Goal: Find contact information: Find contact information

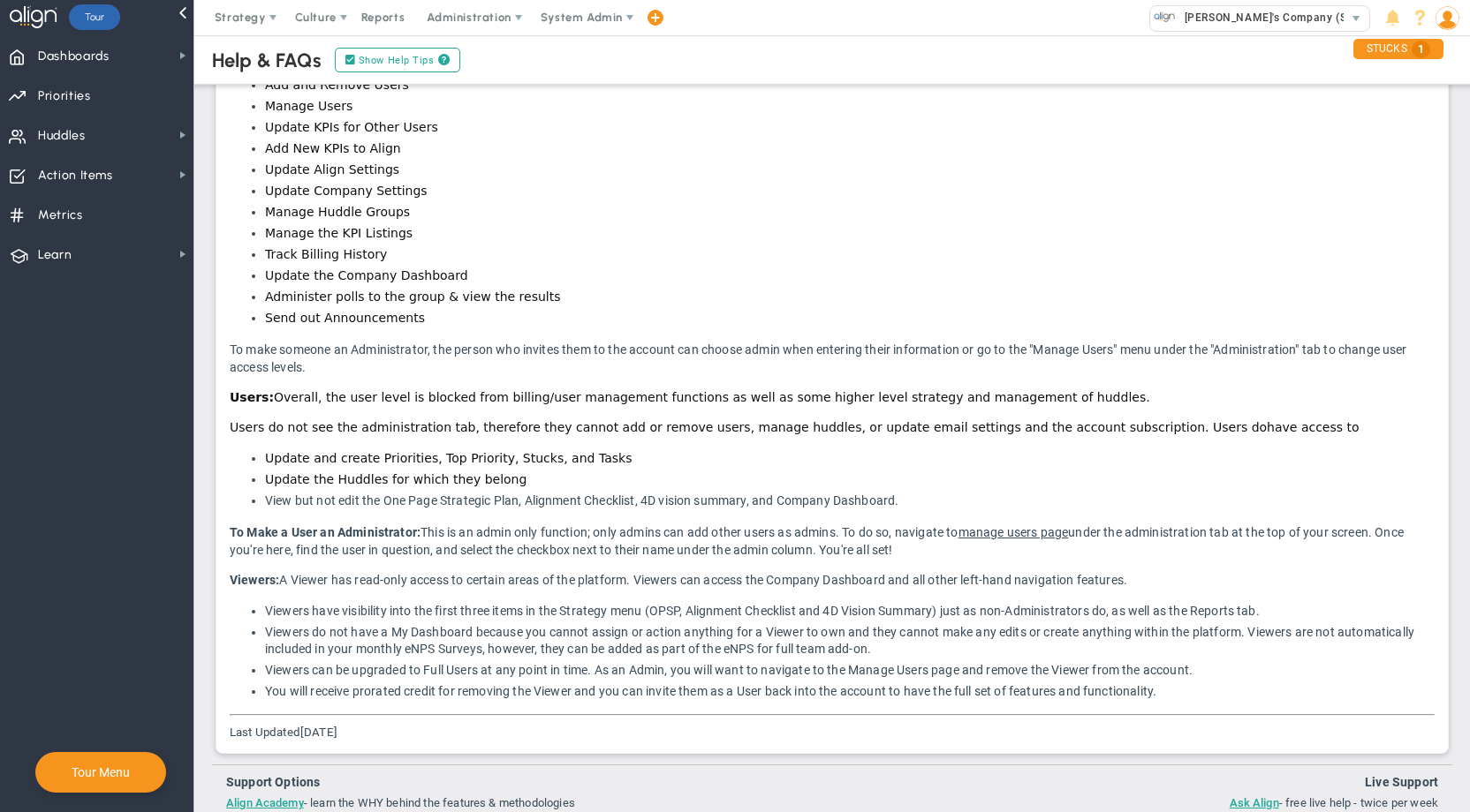
scroll to position [439, 0]
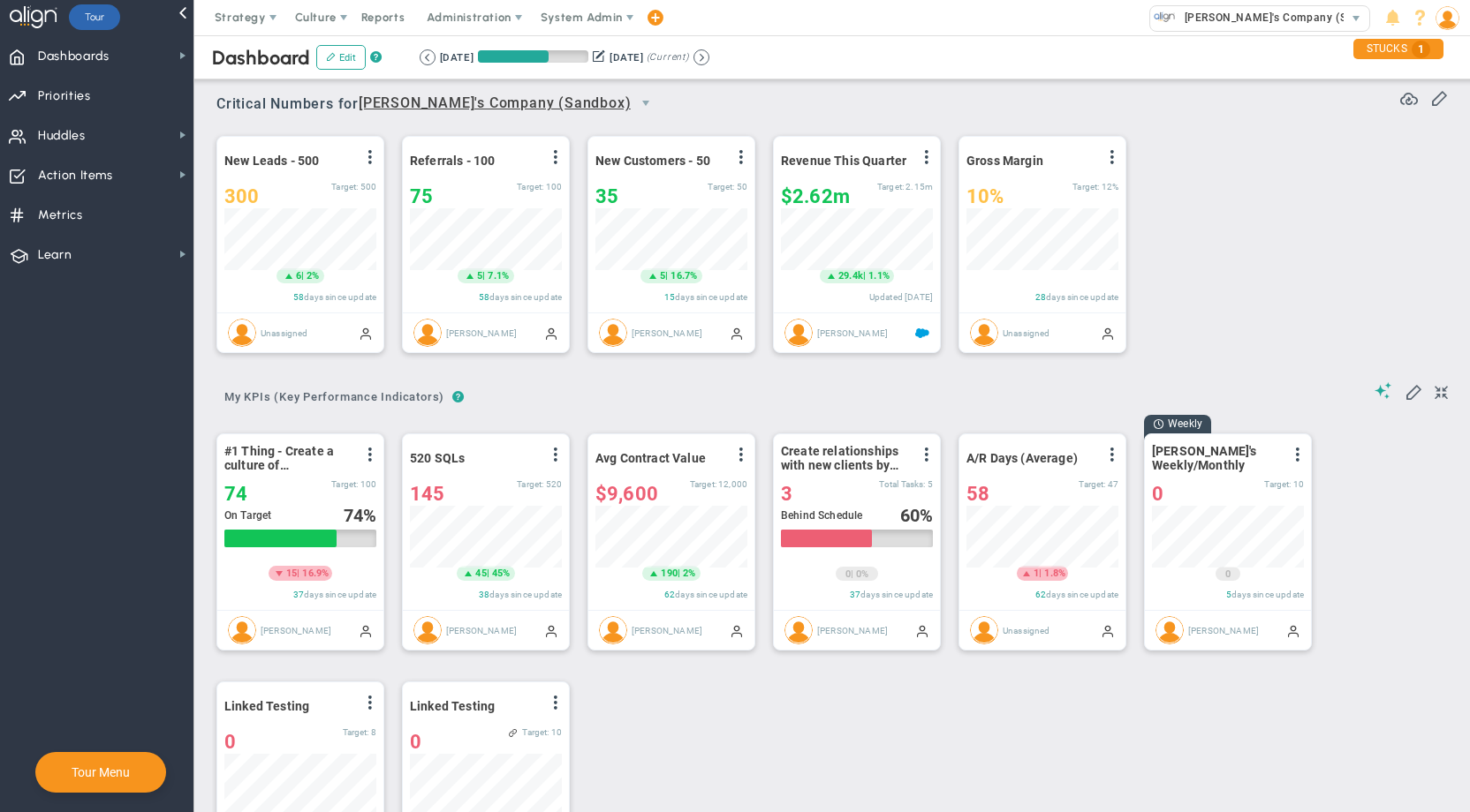
click at [594, 18] on span "System Admin" at bounding box center [581, 17] width 82 height 13
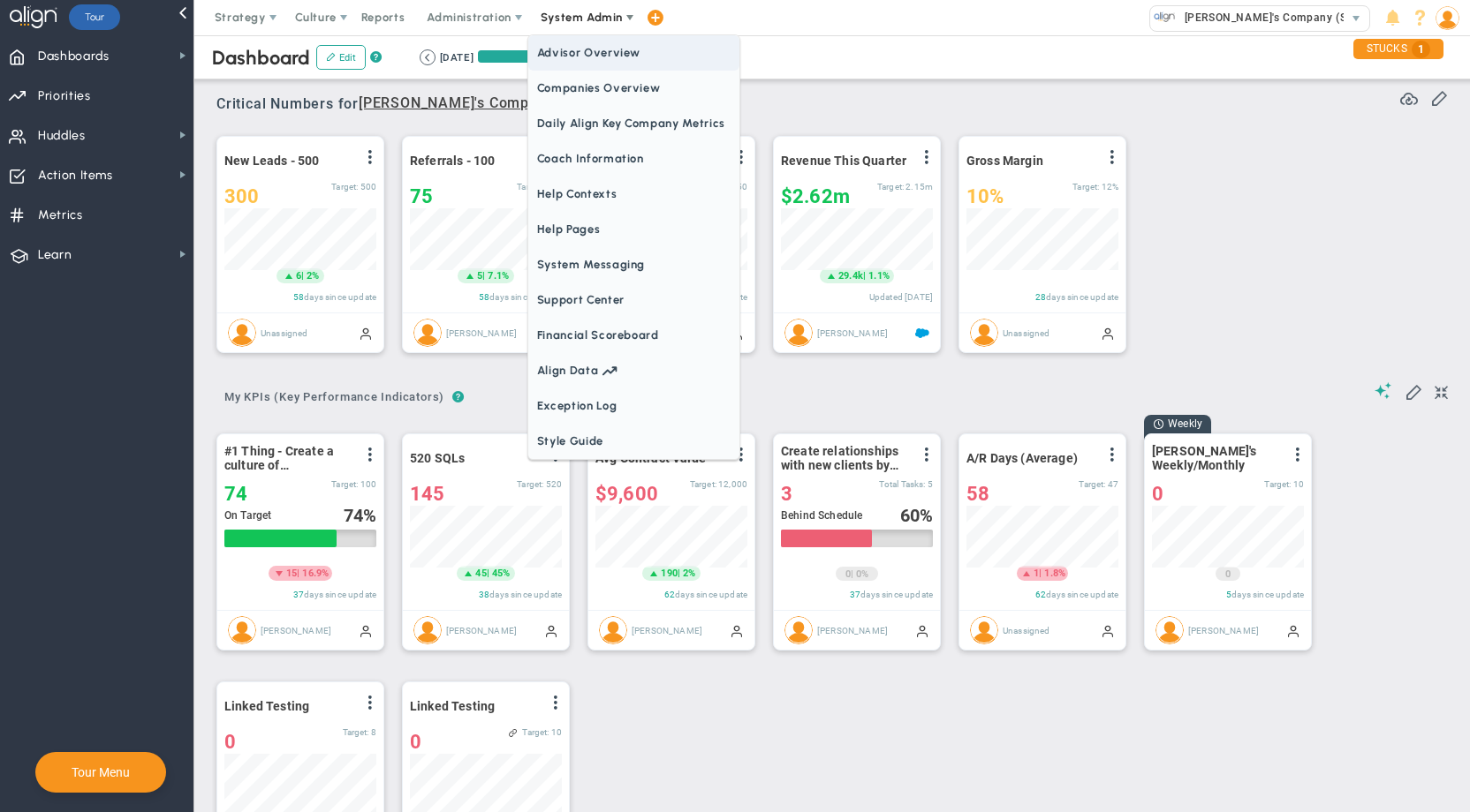
click at [589, 87] on span "Companies Overview" at bounding box center [634, 88] width 211 height 35
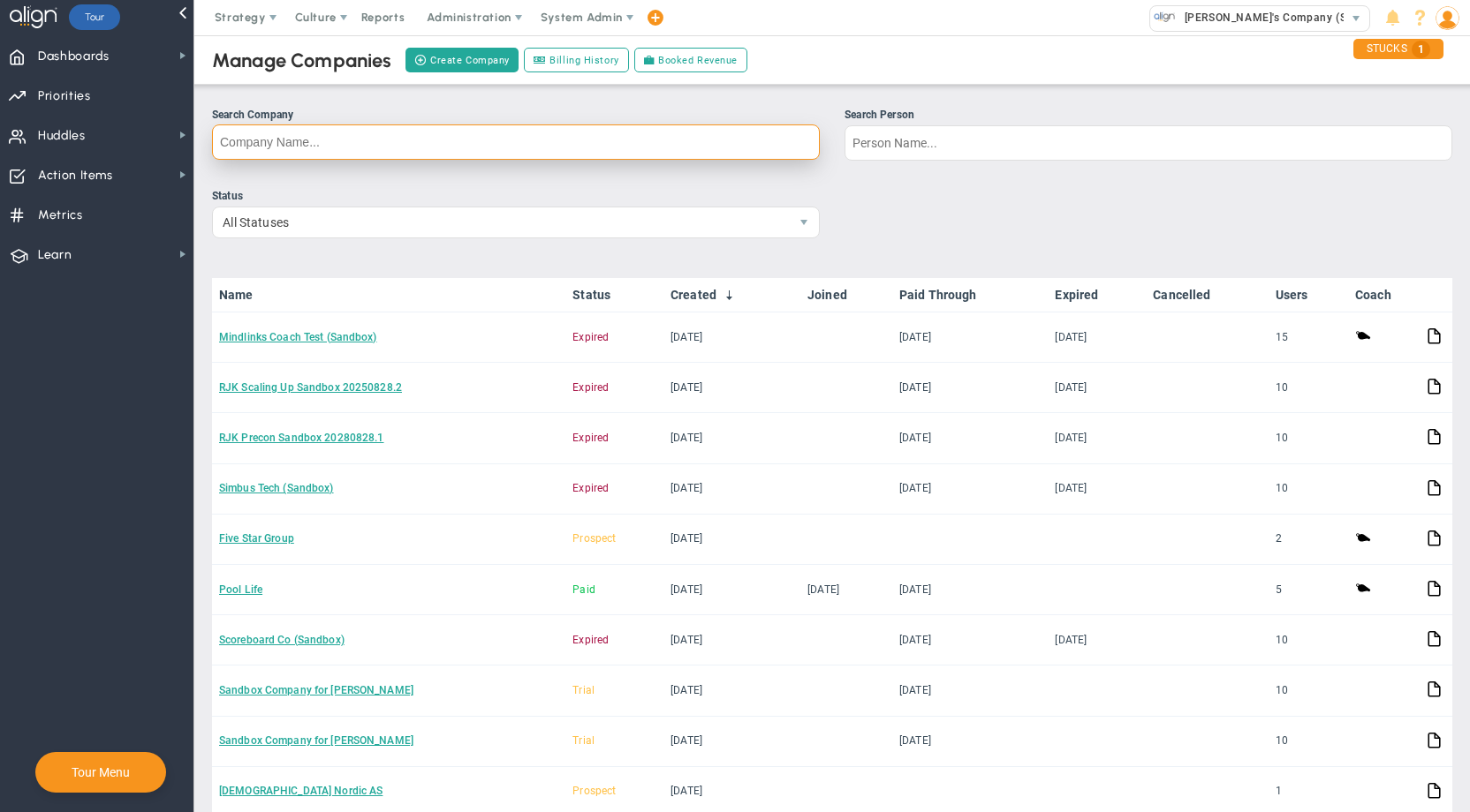
click at [523, 138] on input "Search Company" at bounding box center [516, 142] width 608 height 35
type input "[PERSON_NAME]"
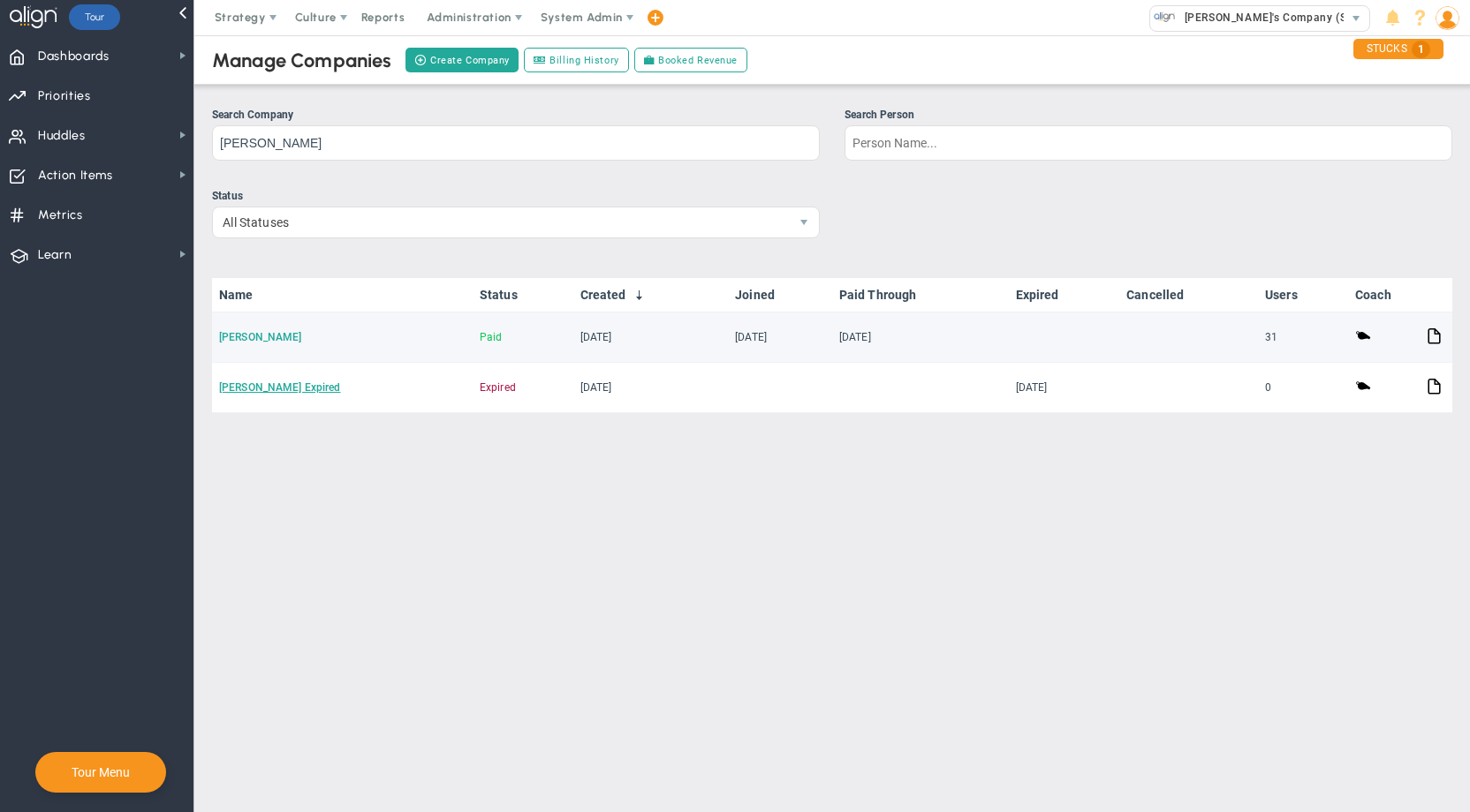
click at [231, 331] on link "[PERSON_NAME]" at bounding box center [261, 336] width 83 height 12
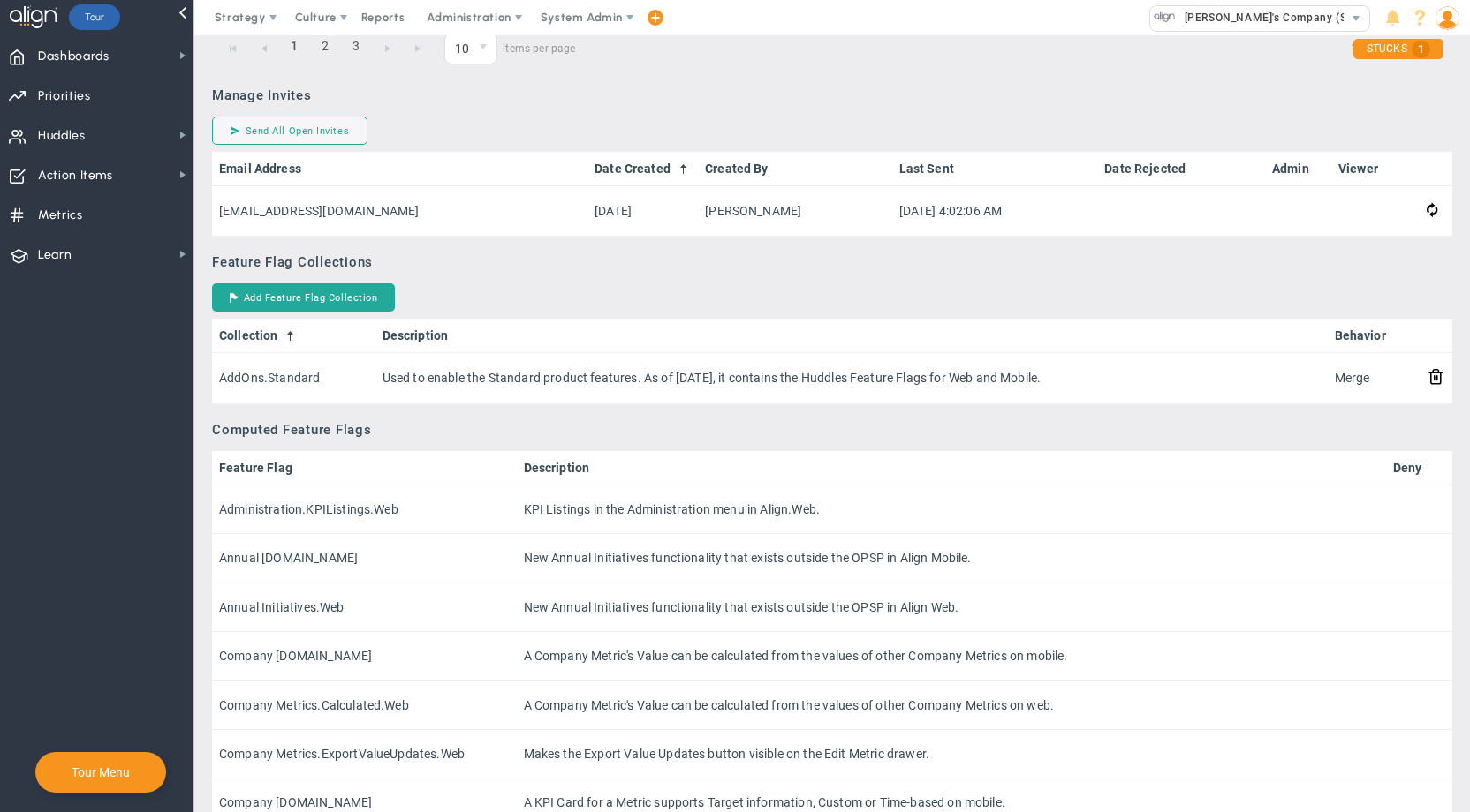
scroll to position [1630, 0]
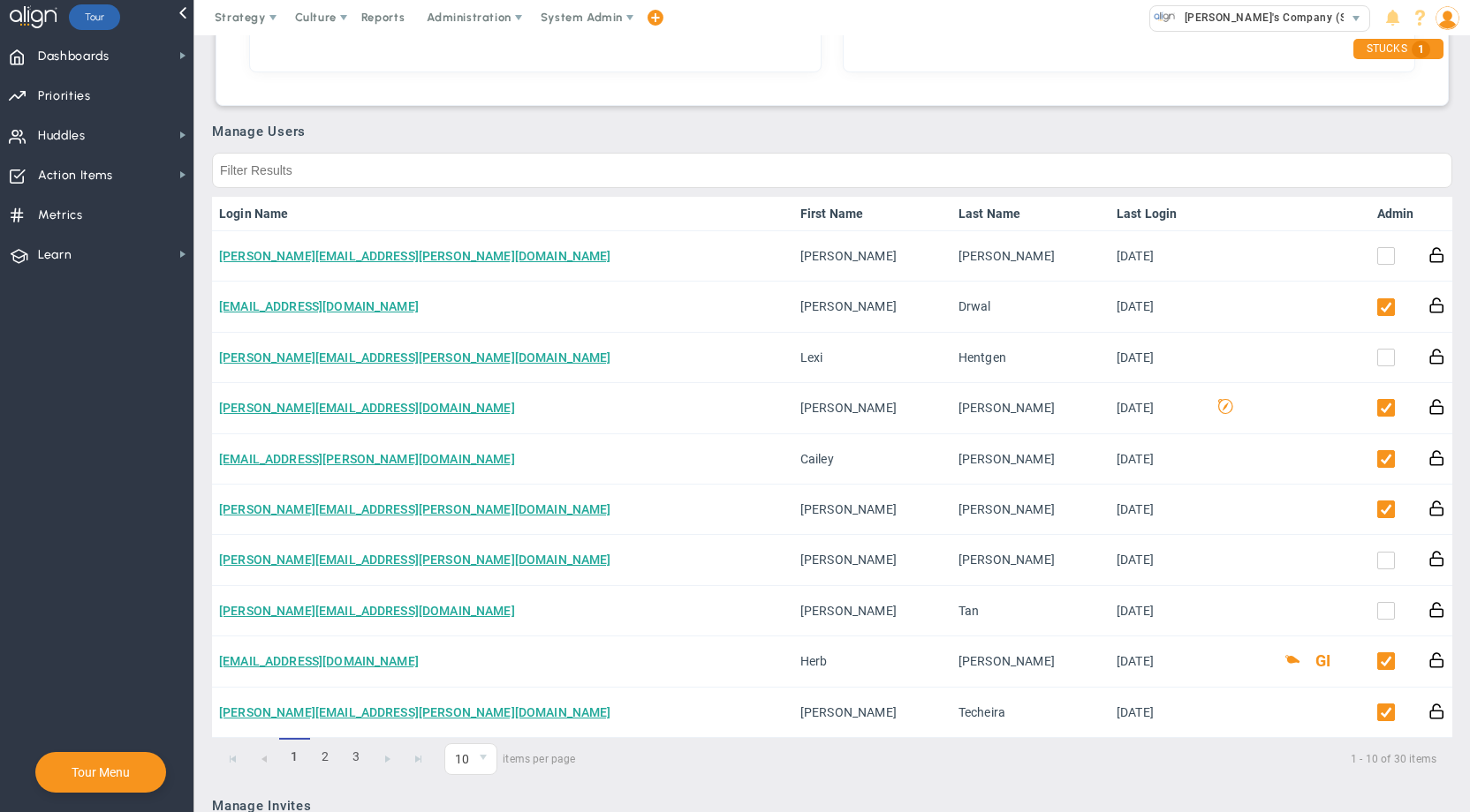
click at [1377, 212] on link "Admin" at bounding box center [1395, 213] width 37 height 14
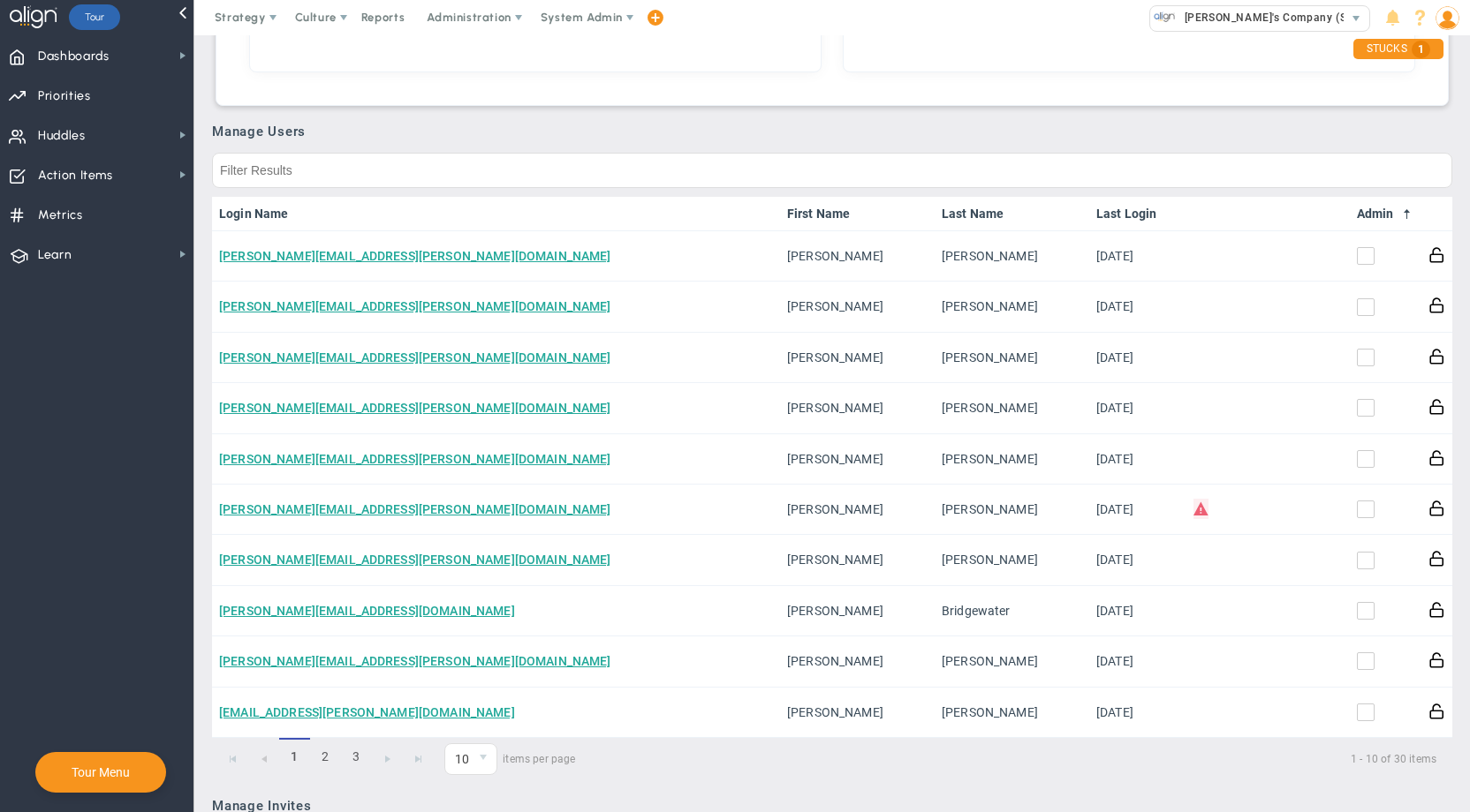
click at [1365, 212] on link "Admin" at bounding box center [1385, 213] width 57 height 14
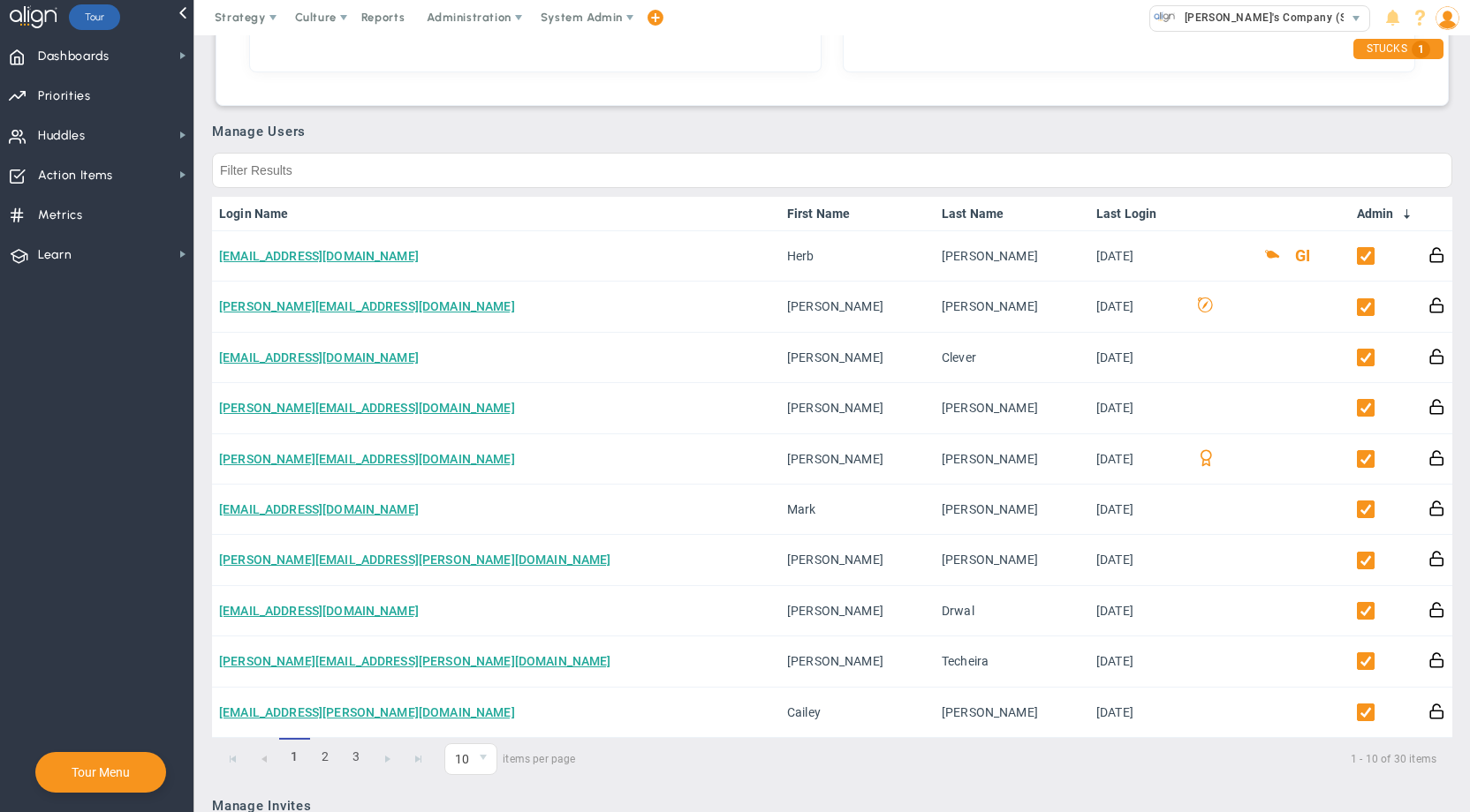
click at [1365, 212] on link "Admin" at bounding box center [1385, 213] width 57 height 14
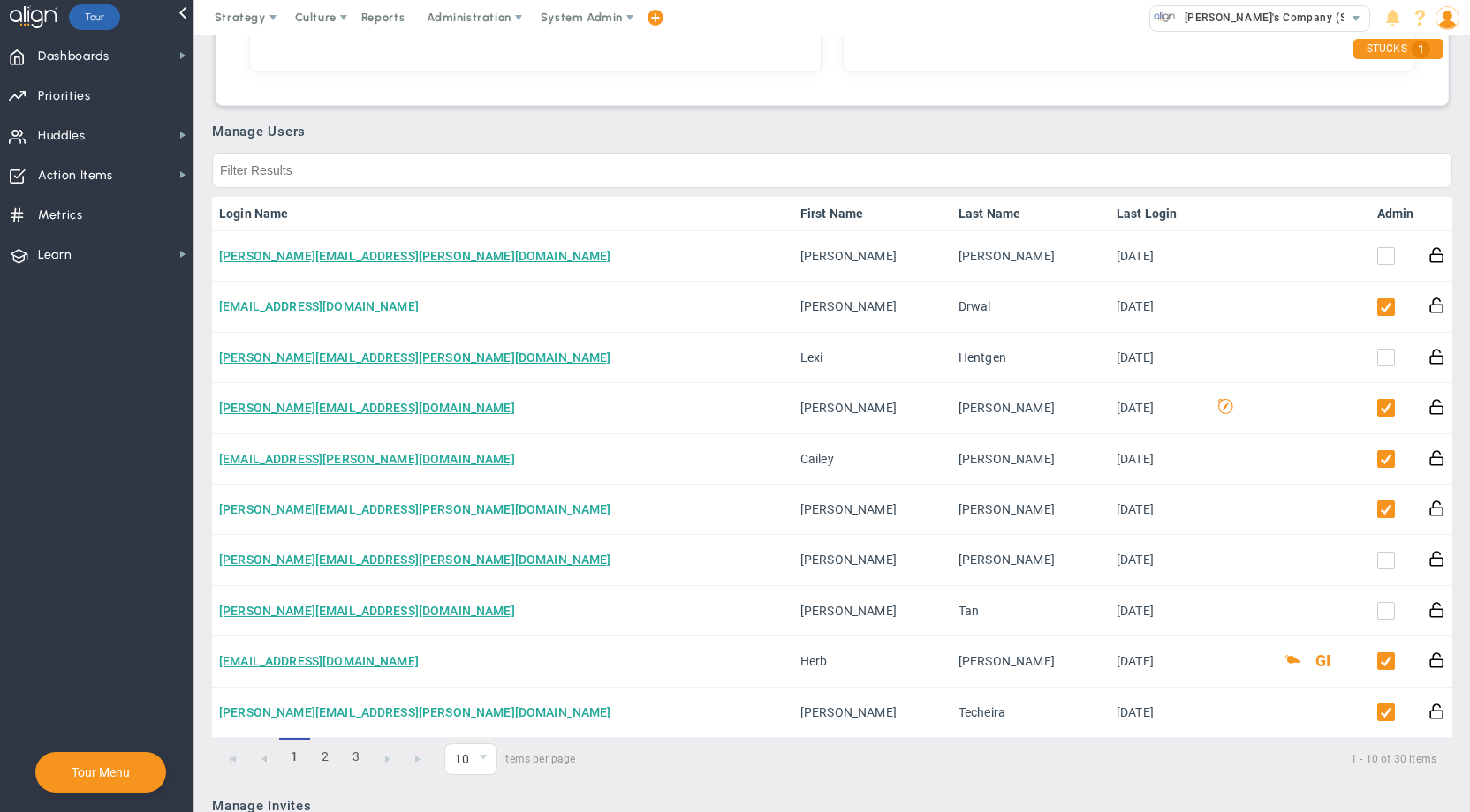
click at [1377, 212] on link "Admin" at bounding box center [1395, 213] width 37 height 14
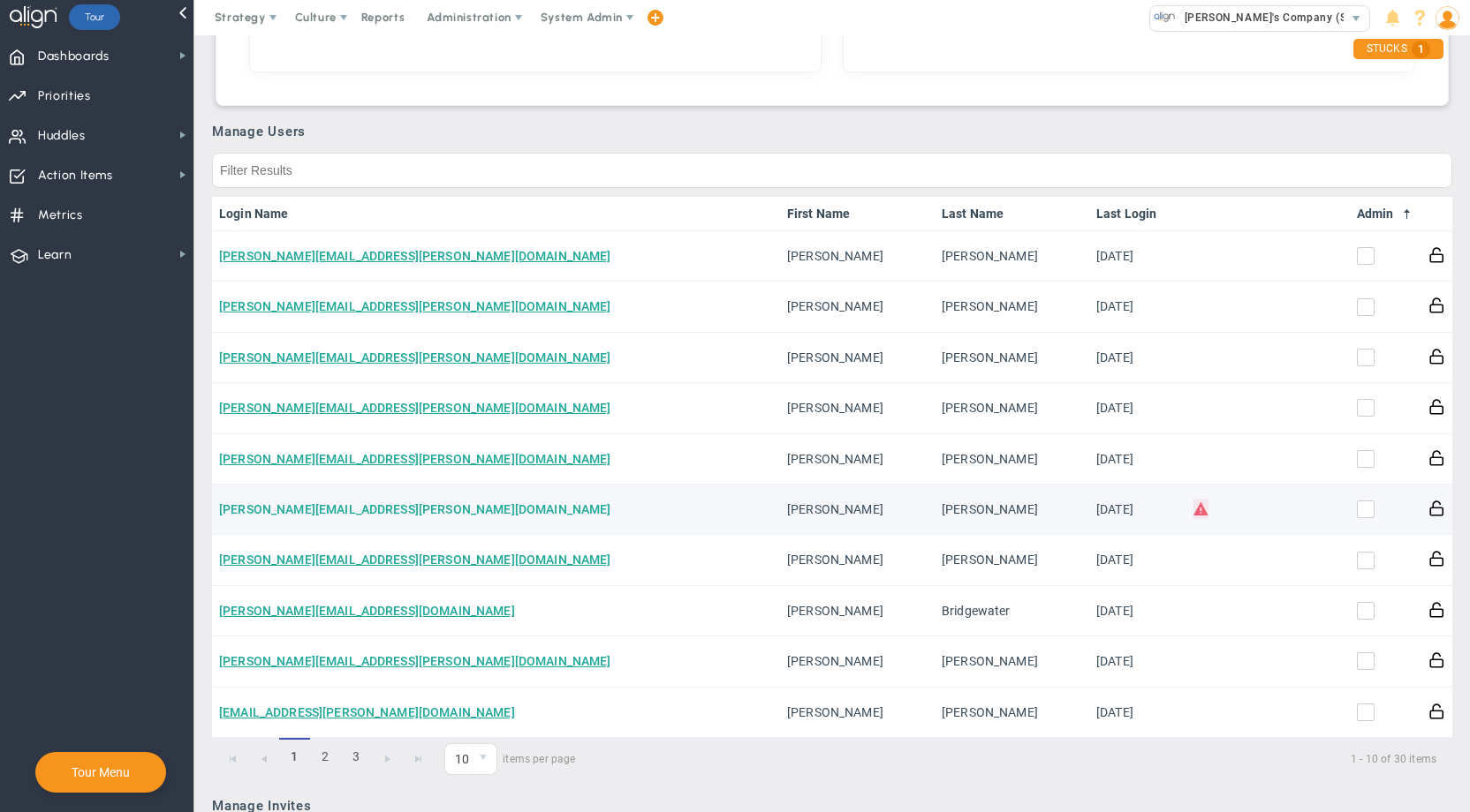
click at [324, 516] on link "[PERSON_NAME][EMAIL_ADDRESS][PERSON_NAME][DOMAIN_NAME]" at bounding box center [415, 509] width 392 height 14
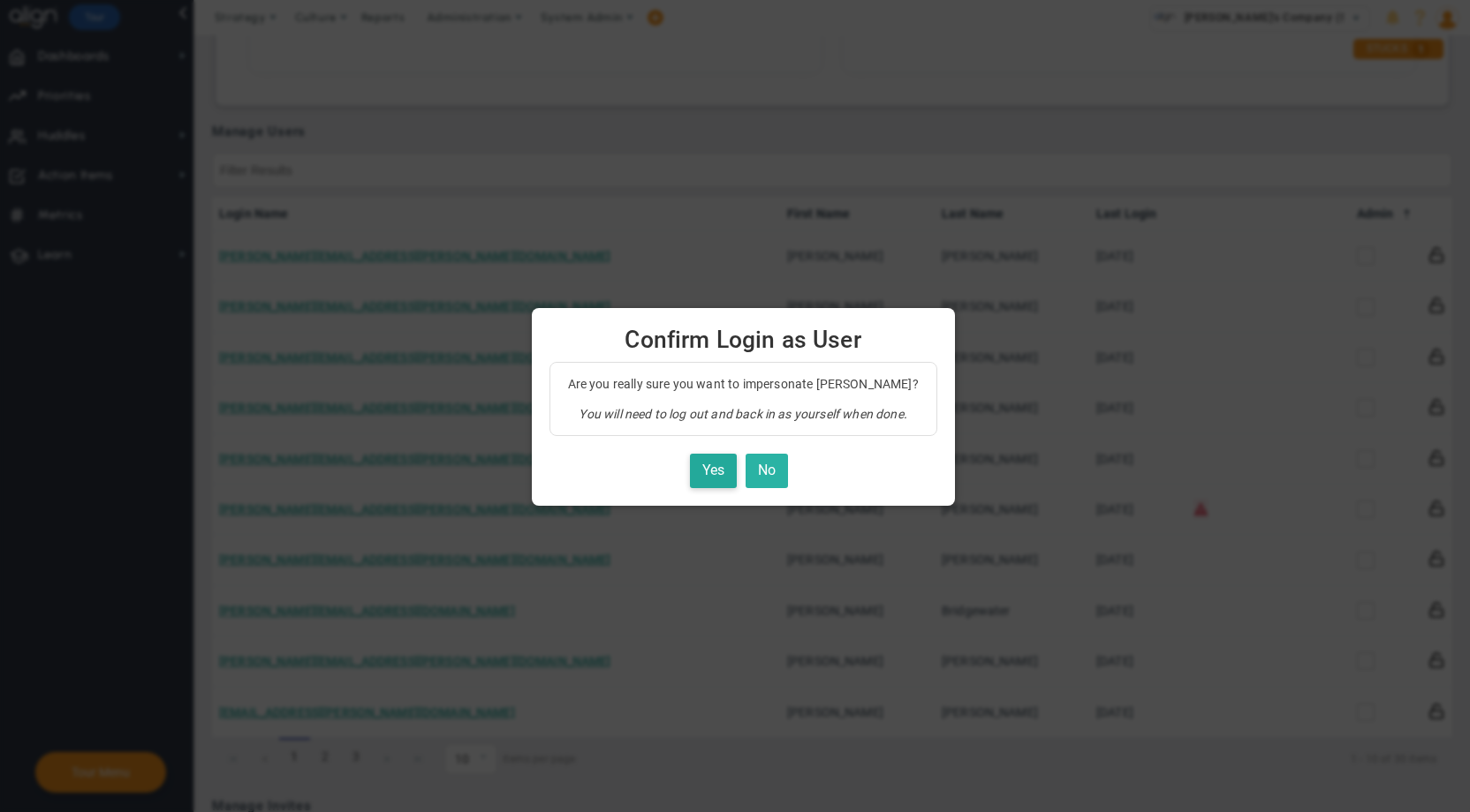
click at [767, 464] on button "No" at bounding box center [767, 470] width 42 height 34
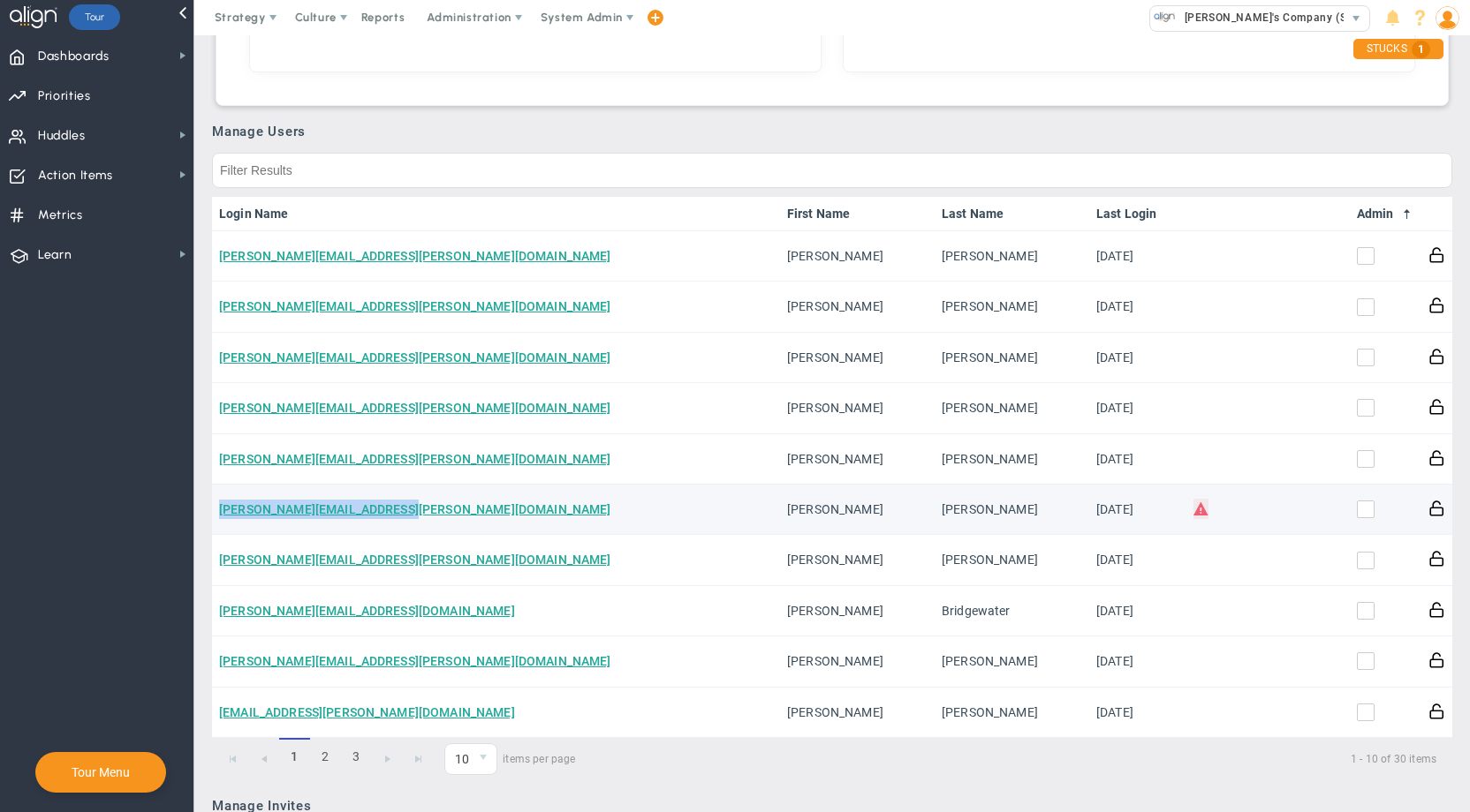
drag, startPoint x: 446, startPoint y: 514, endPoint x: 212, endPoint y: 517, distance: 234.0
click at [212, 517] on td "[PERSON_NAME][EMAIL_ADDRESS][PERSON_NAME][DOMAIN_NAME]" at bounding box center [496, 510] width 568 height 51
copy link "[PERSON_NAME][EMAIL_ADDRESS][PERSON_NAME][DOMAIN_NAME]"
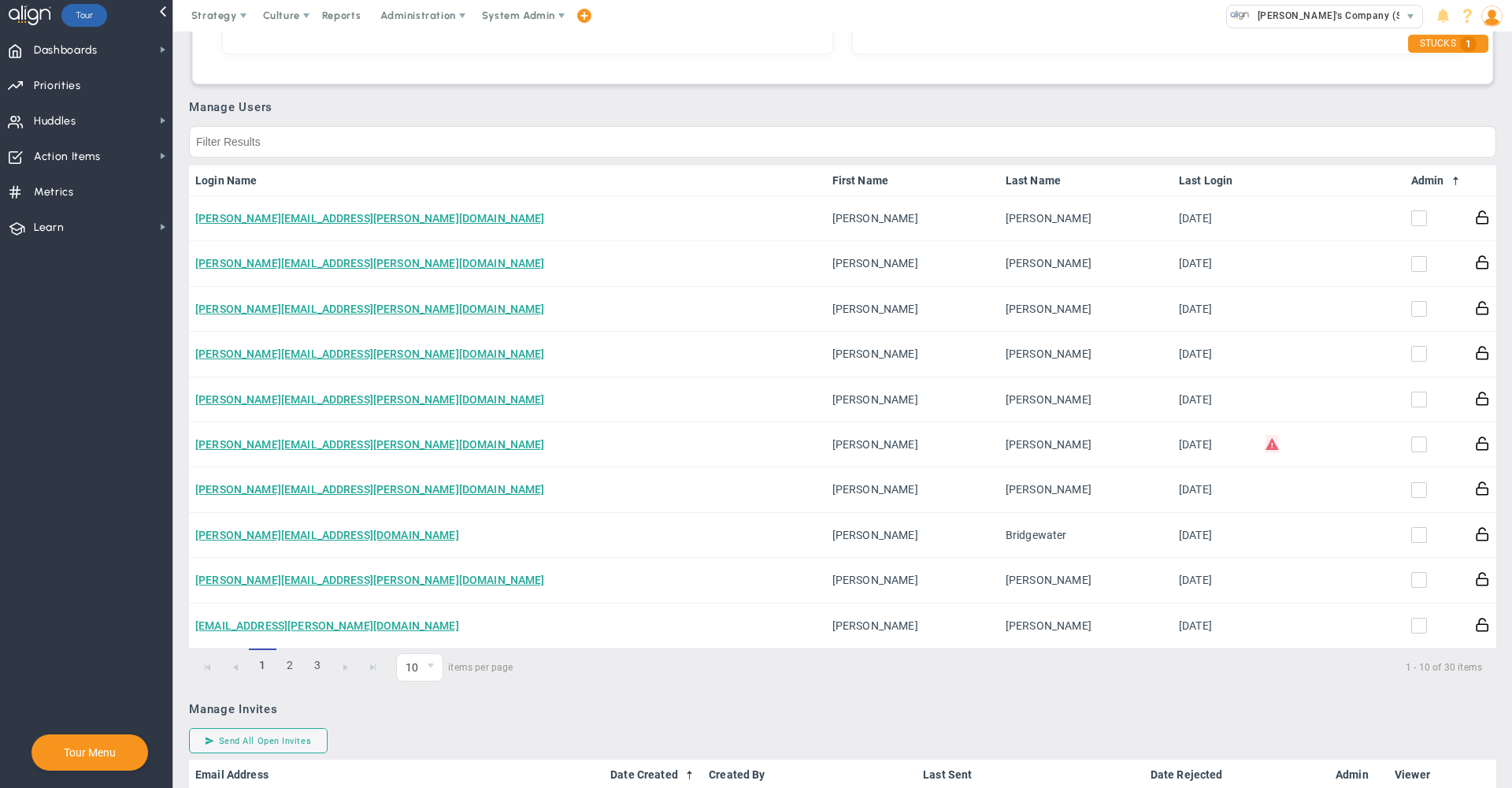
scroll to position [821, 0]
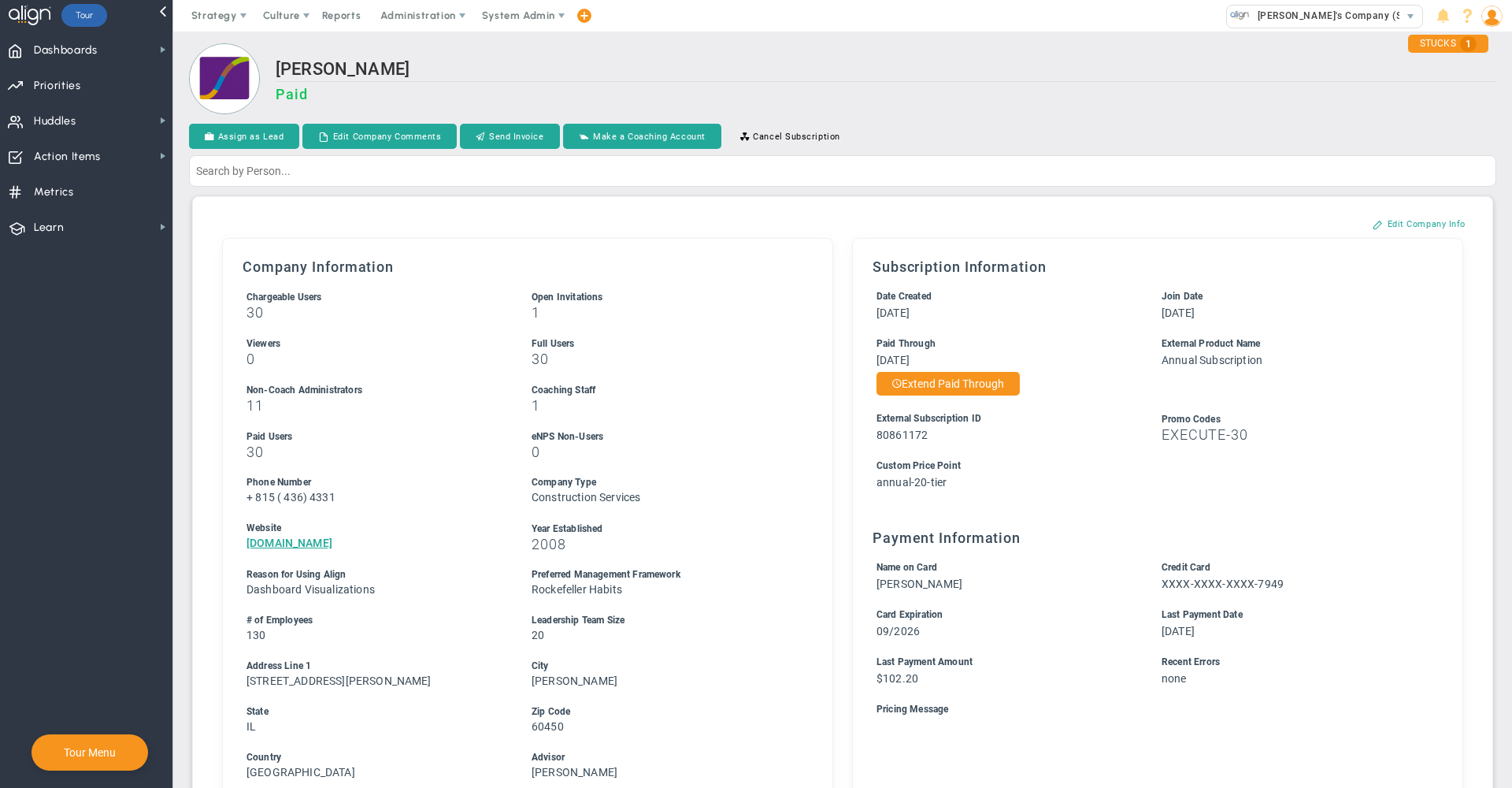
scroll to position [649, 0]
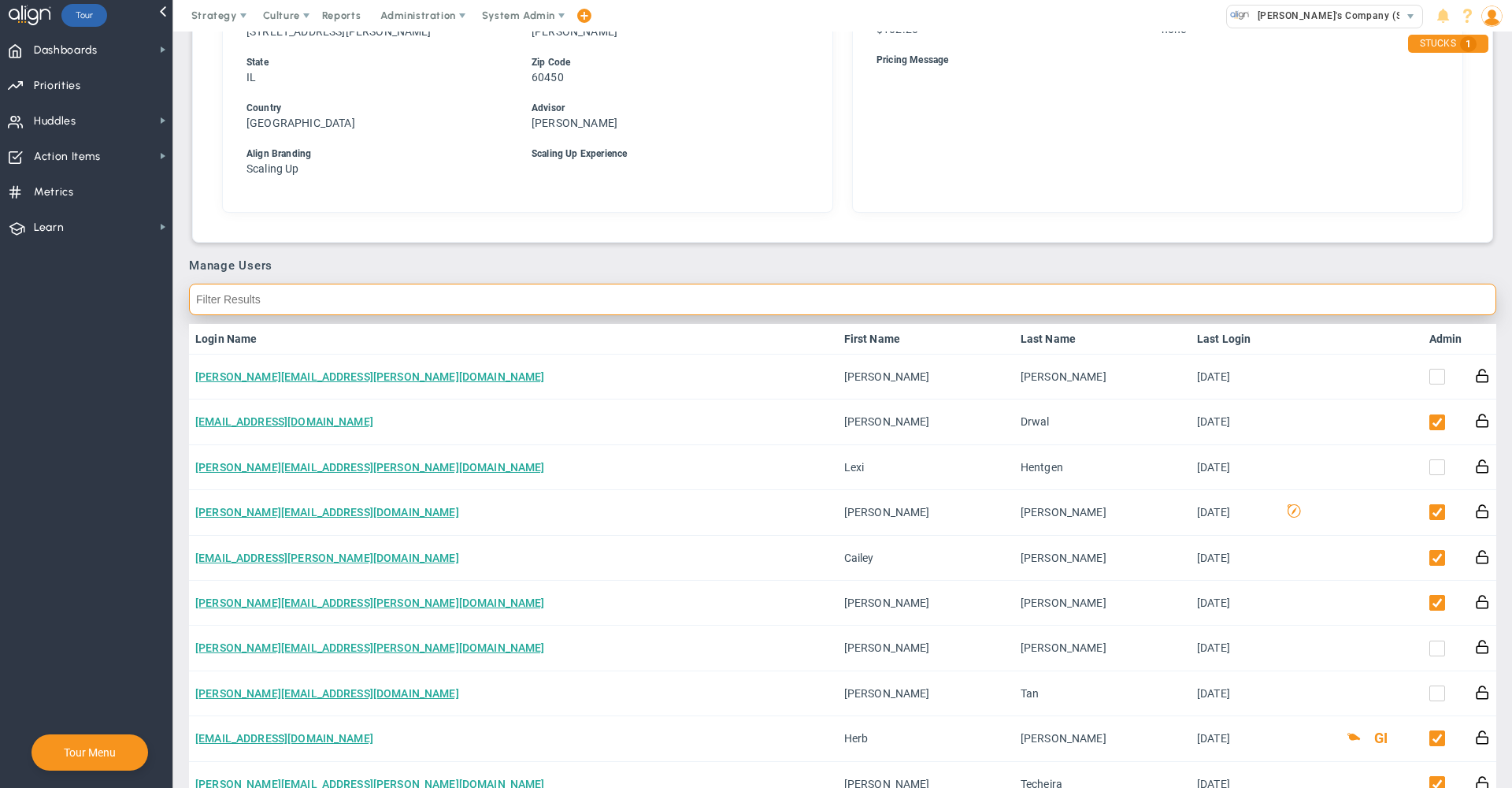
click at [1236, 299] on input "text" at bounding box center [843, 299] width 1307 height 31
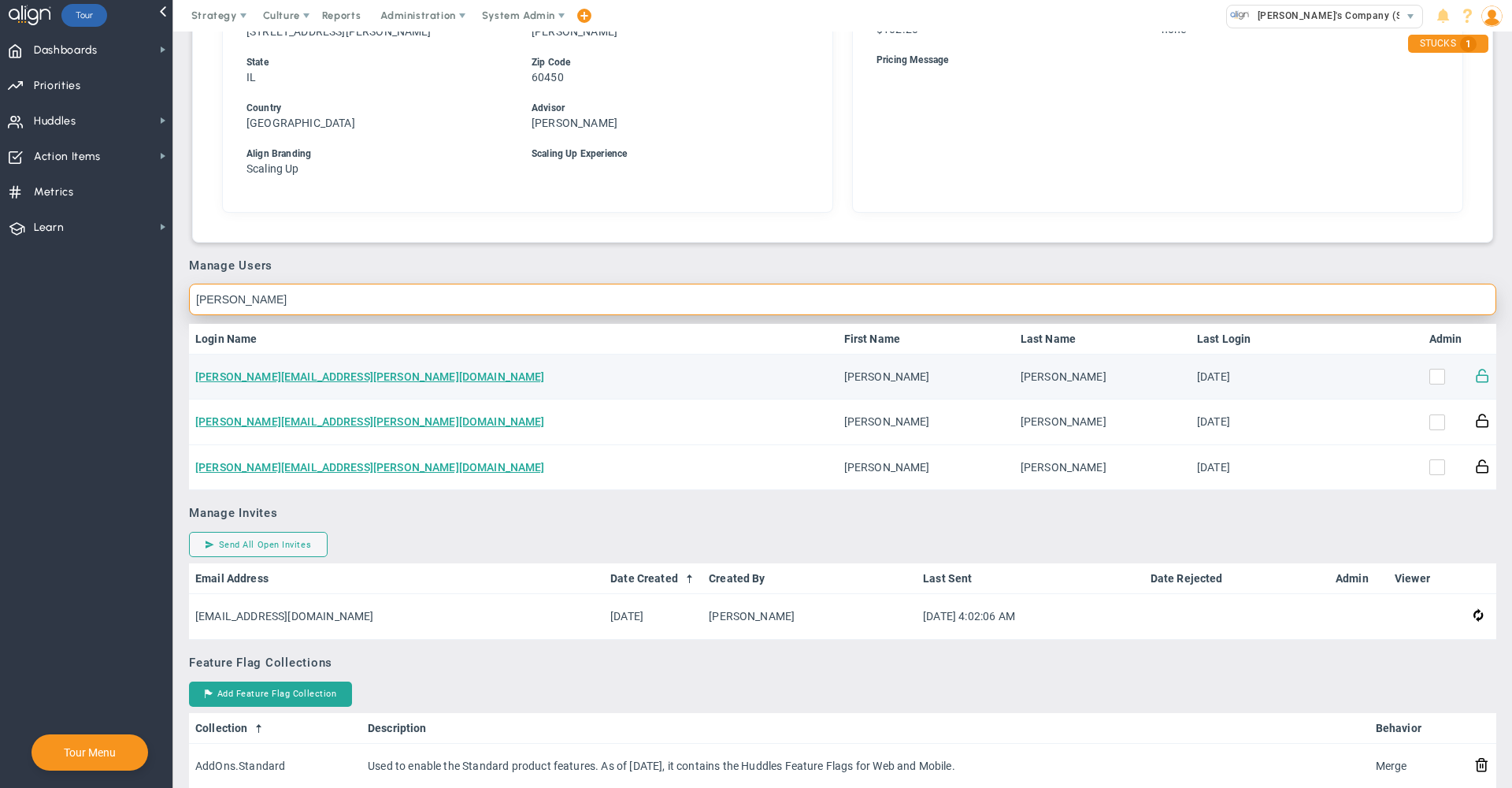
type input "[PERSON_NAME]"
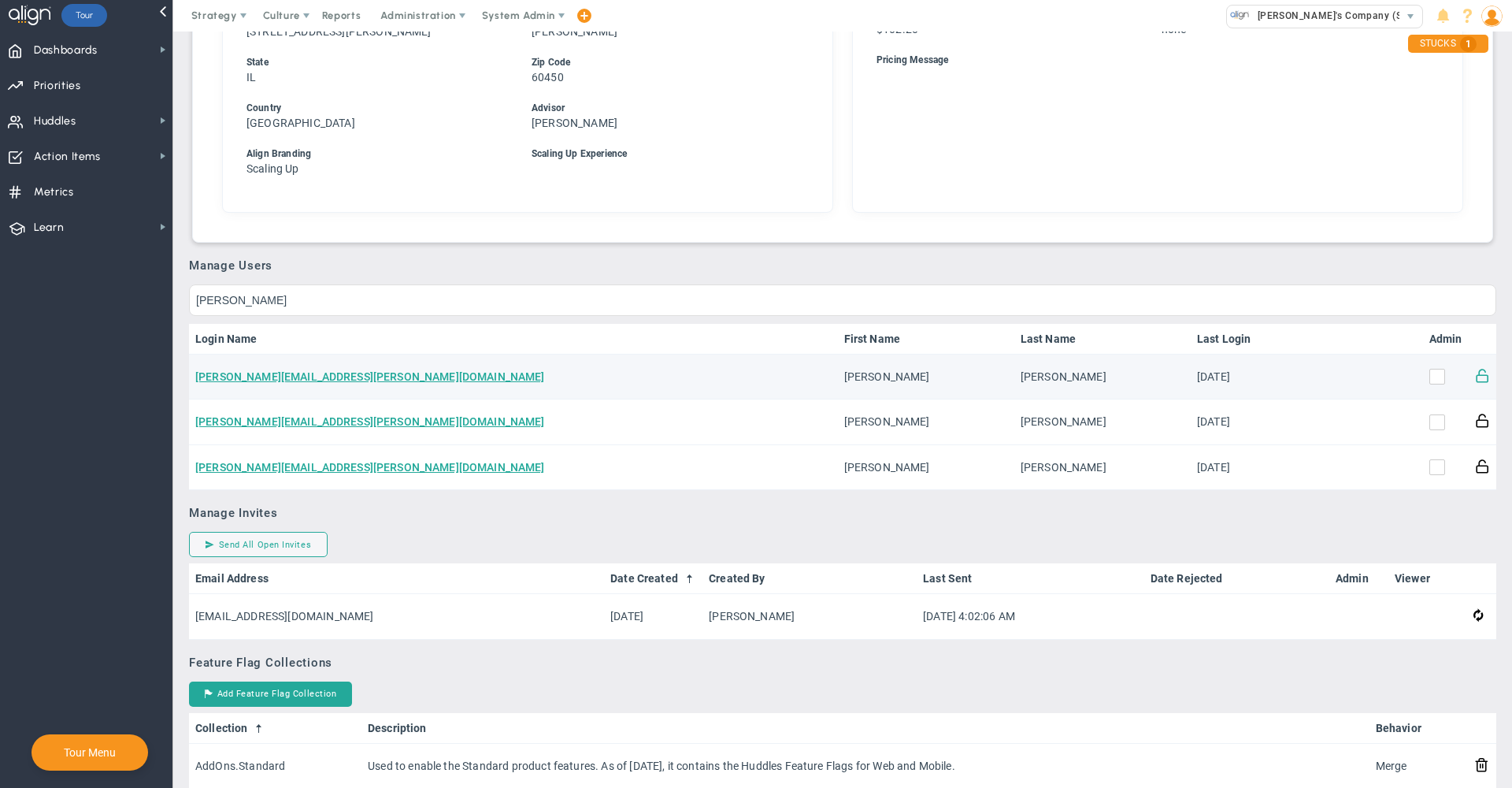
click at [1475, 381] on span at bounding box center [1482, 374] width 15 height 15
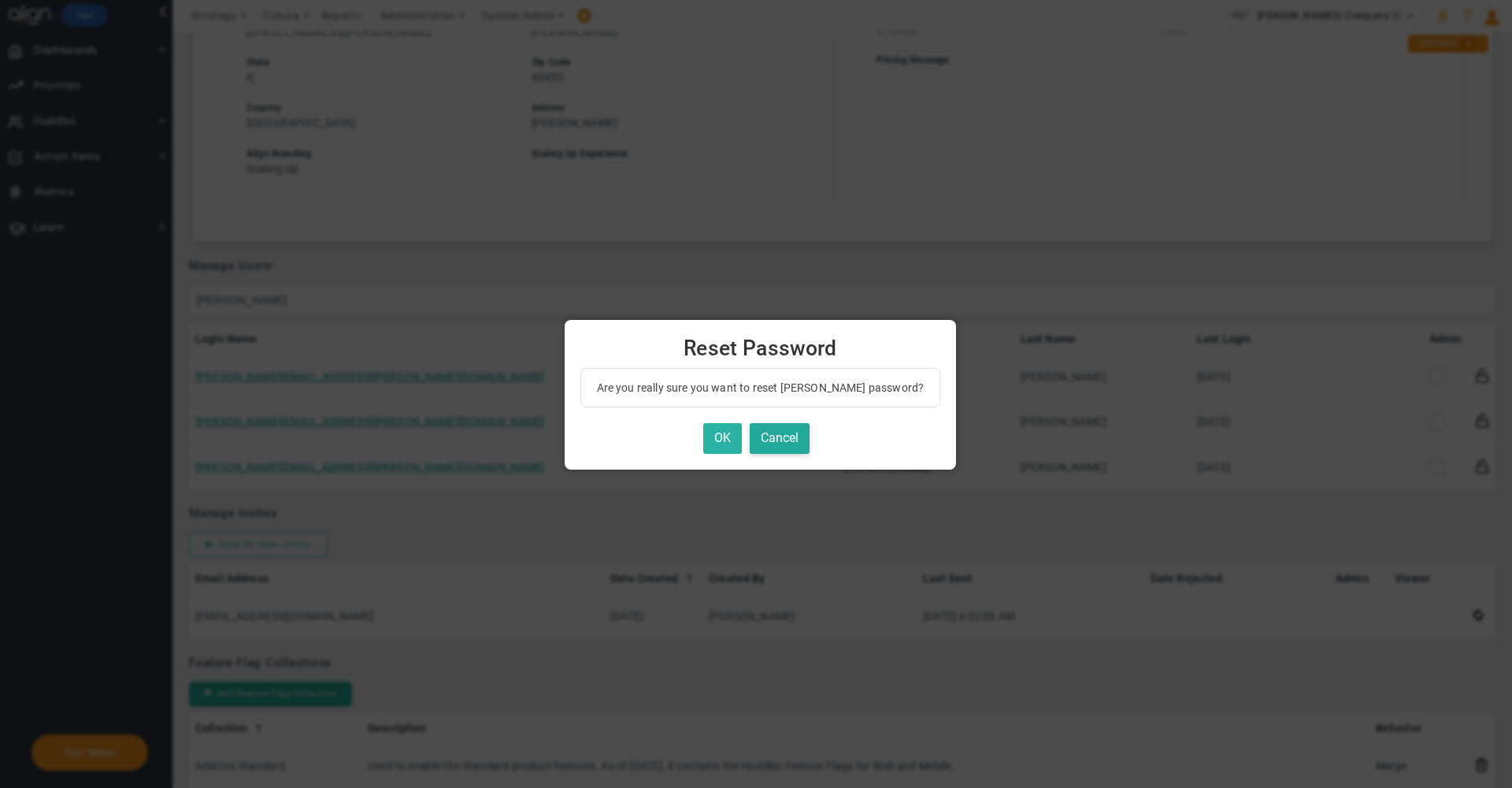
click at [713, 434] on button "OK" at bounding box center [722, 438] width 39 height 30
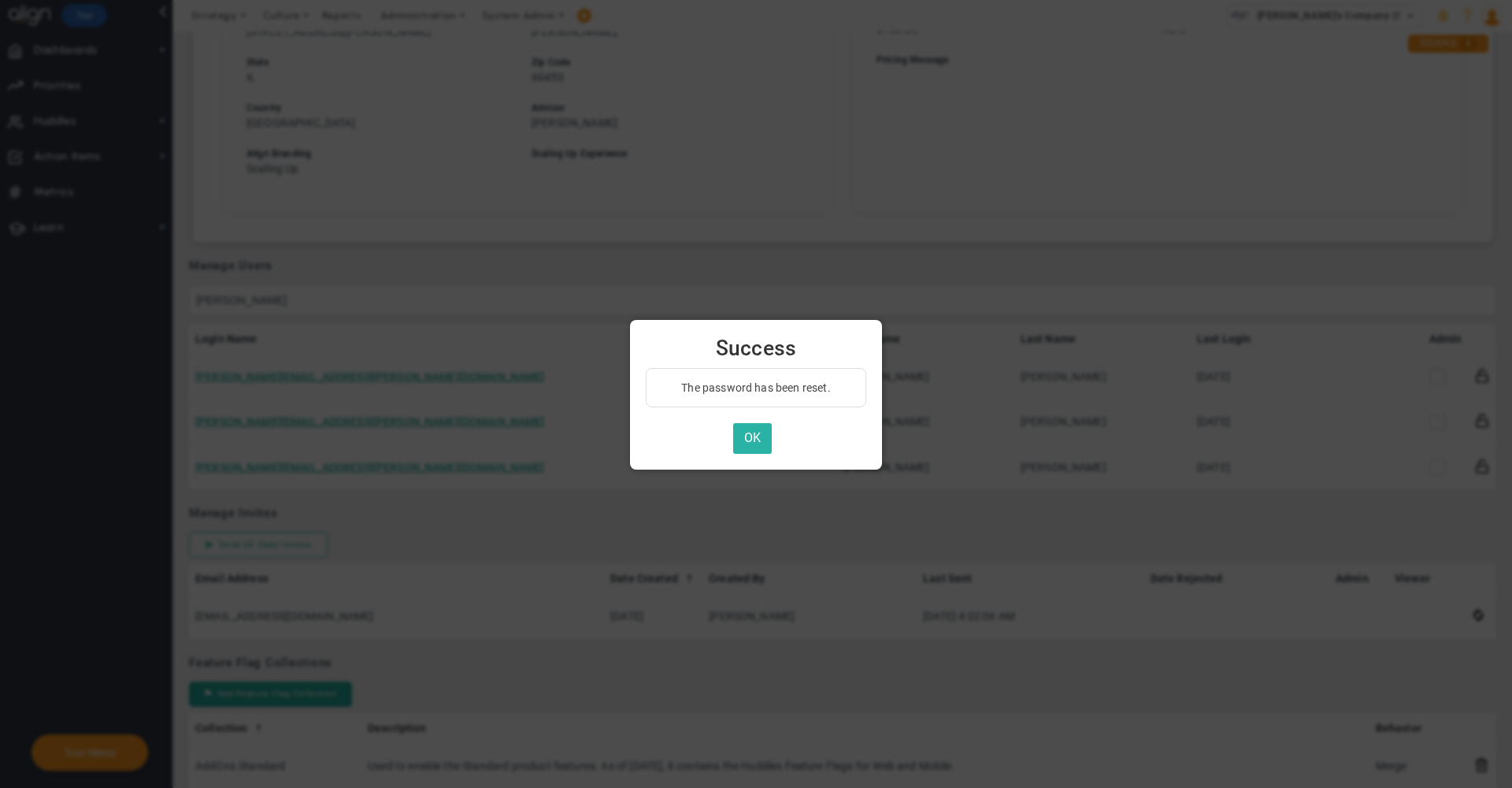
click at [750, 438] on button "OK" at bounding box center [752, 438] width 39 height 30
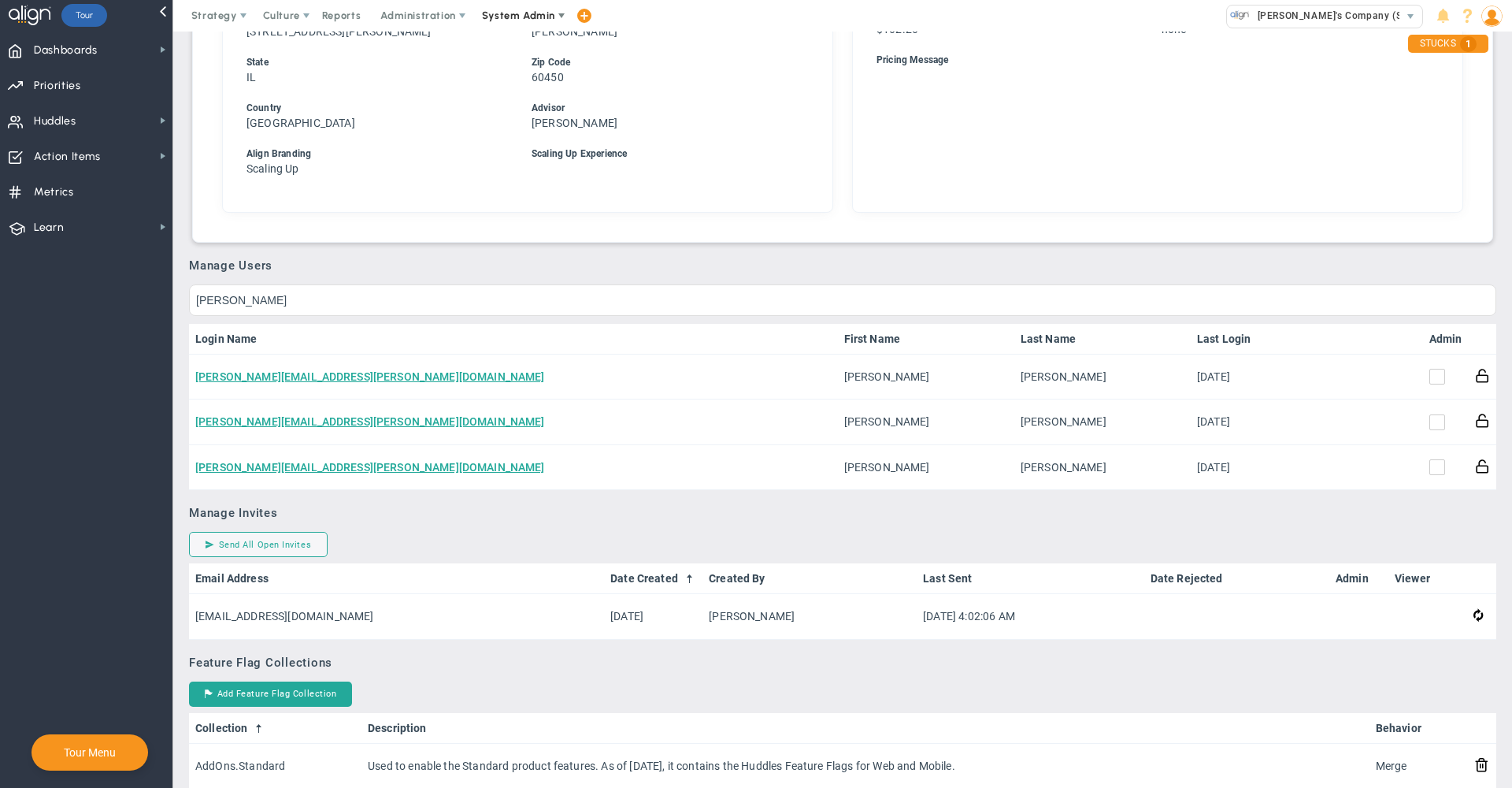
click at [533, 15] on span "System Admin" at bounding box center [518, 15] width 73 height 12
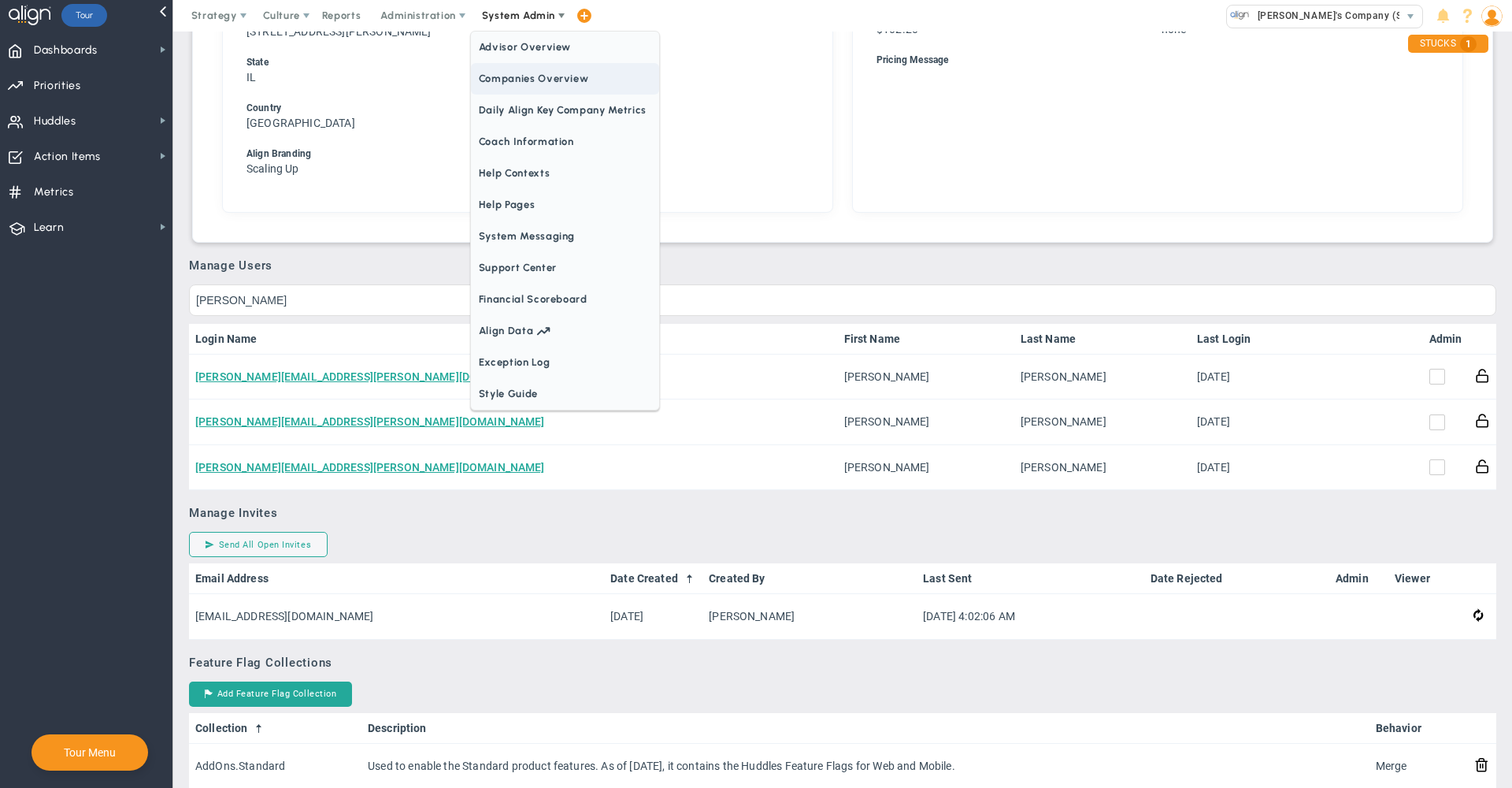
click at [519, 78] on span "Companies Overview" at bounding box center [565, 79] width 188 height 31
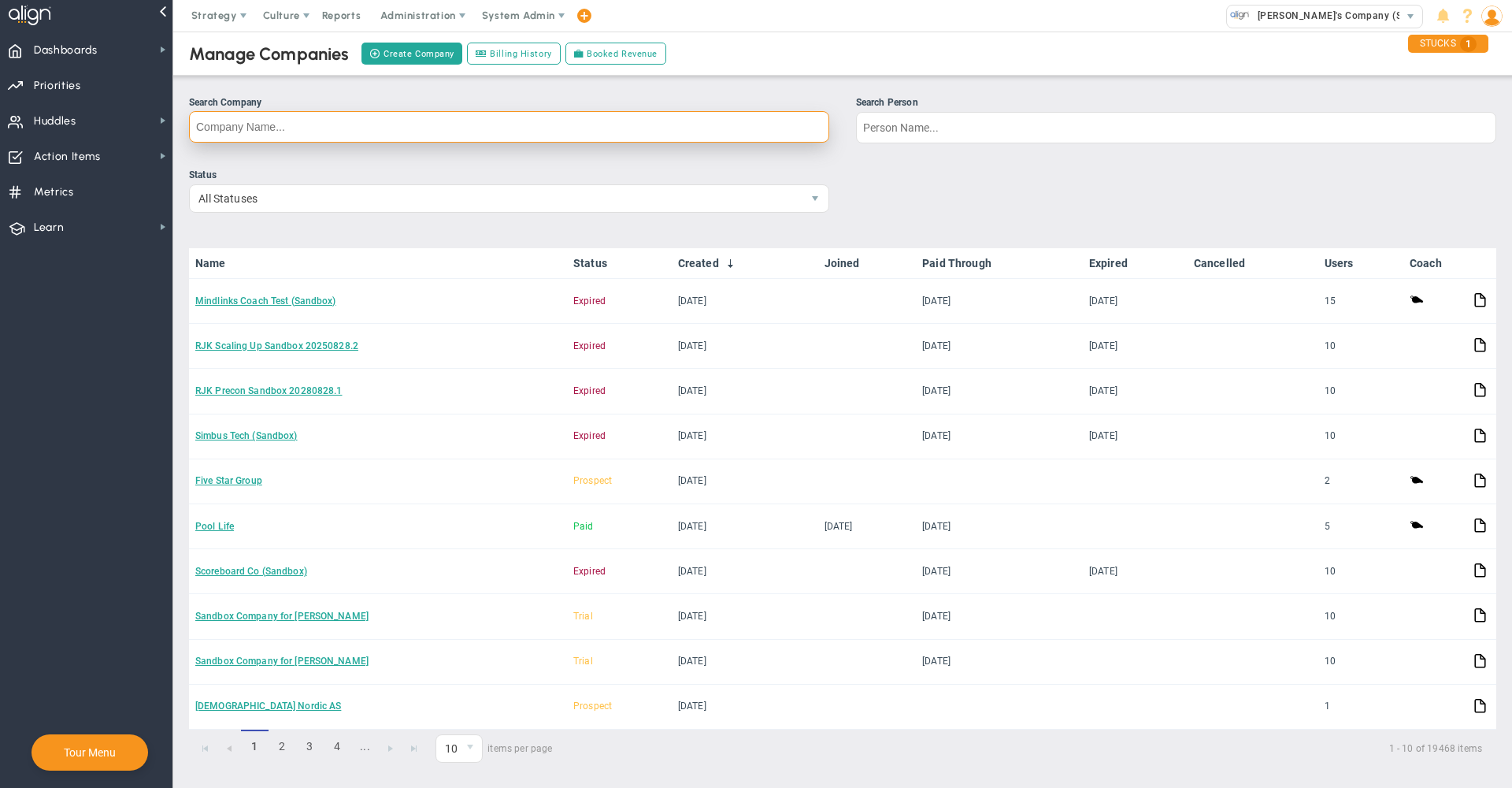
click at [547, 122] on input "Search Company" at bounding box center [509, 127] width 640 height 31
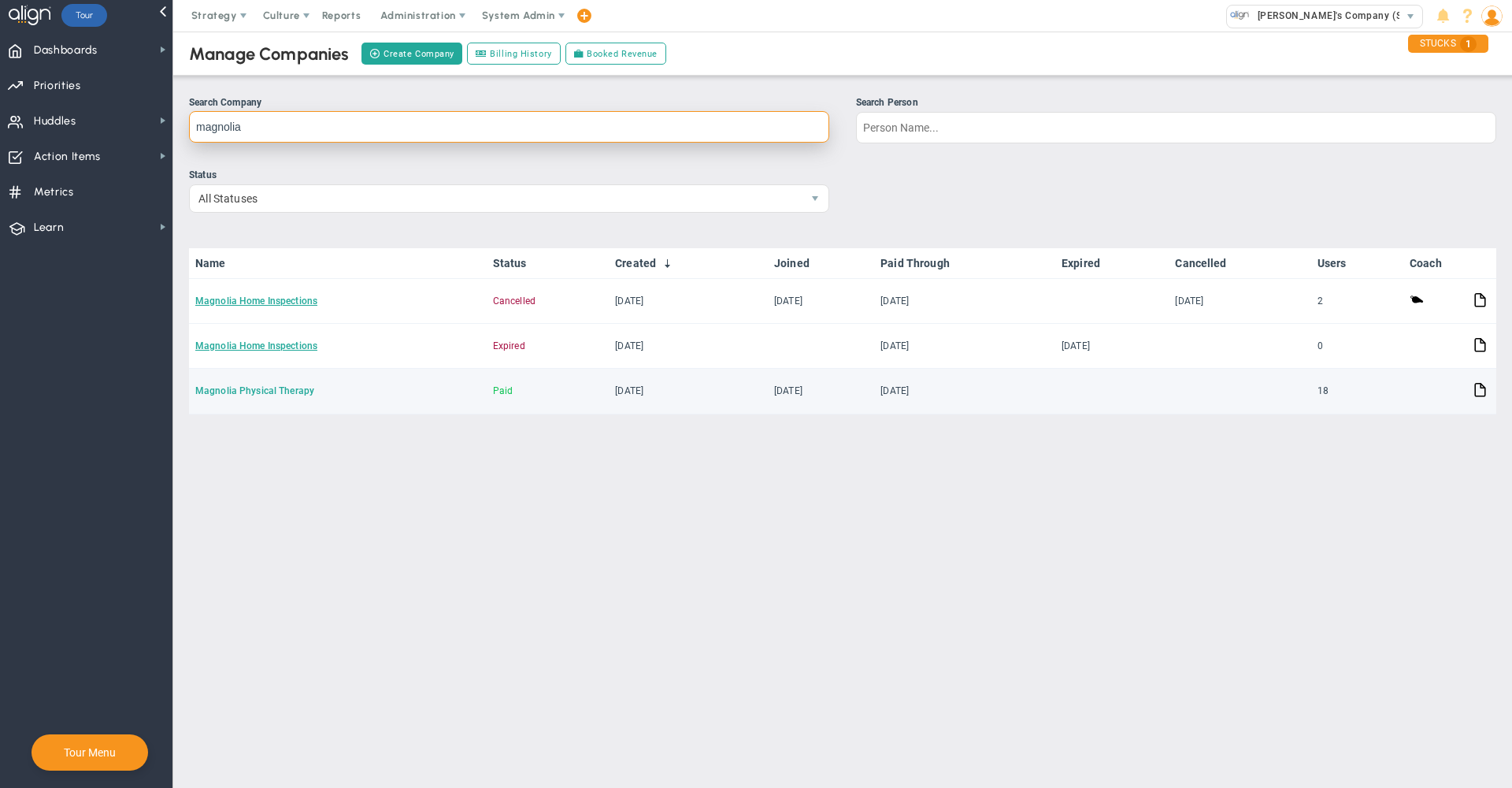
type input "magnolia"
click at [279, 394] on link "Magnolia Physical Therapy" at bounding box center [255, 390] width 119 height 11
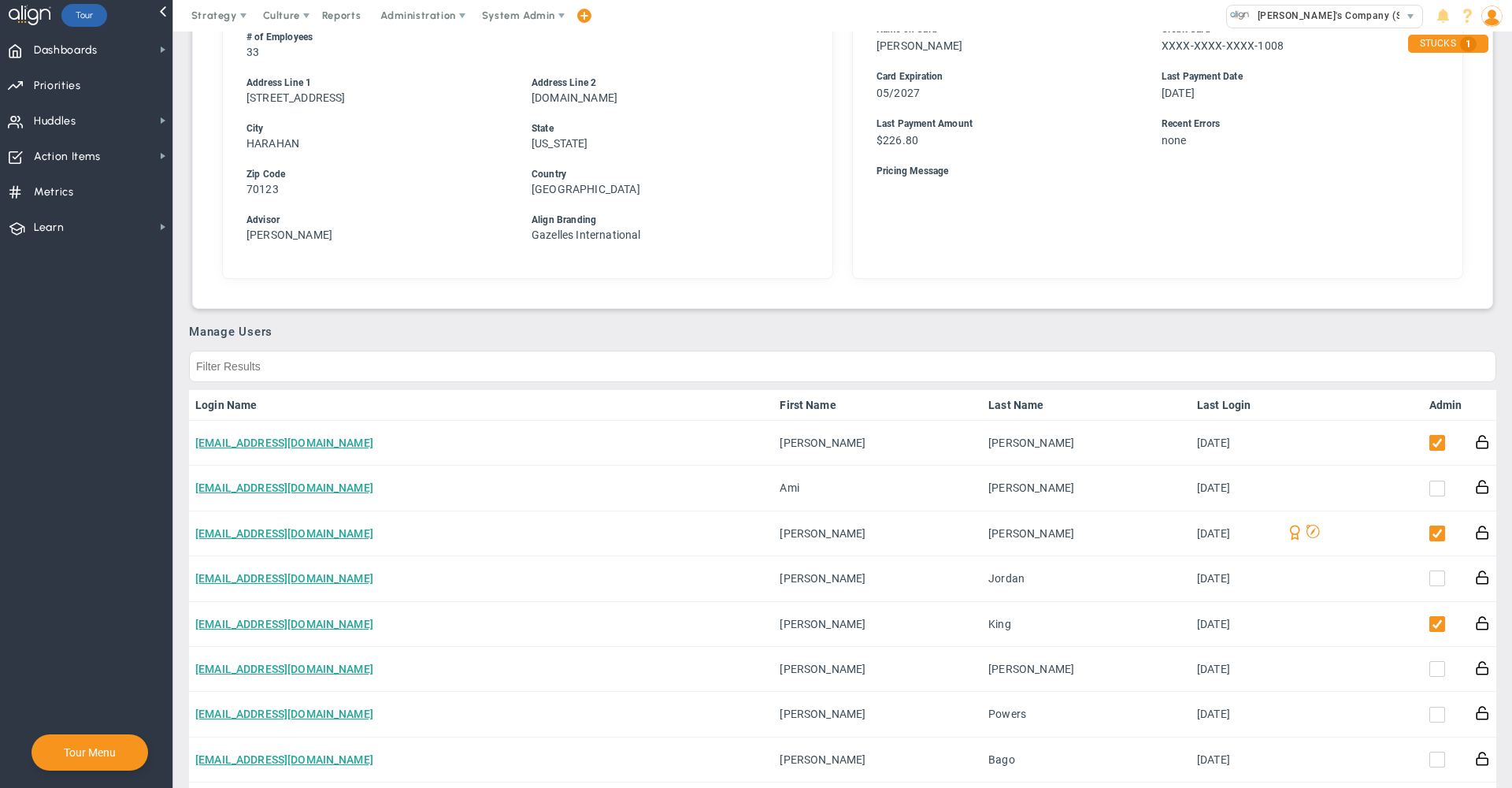
scroll to position [544, 0]
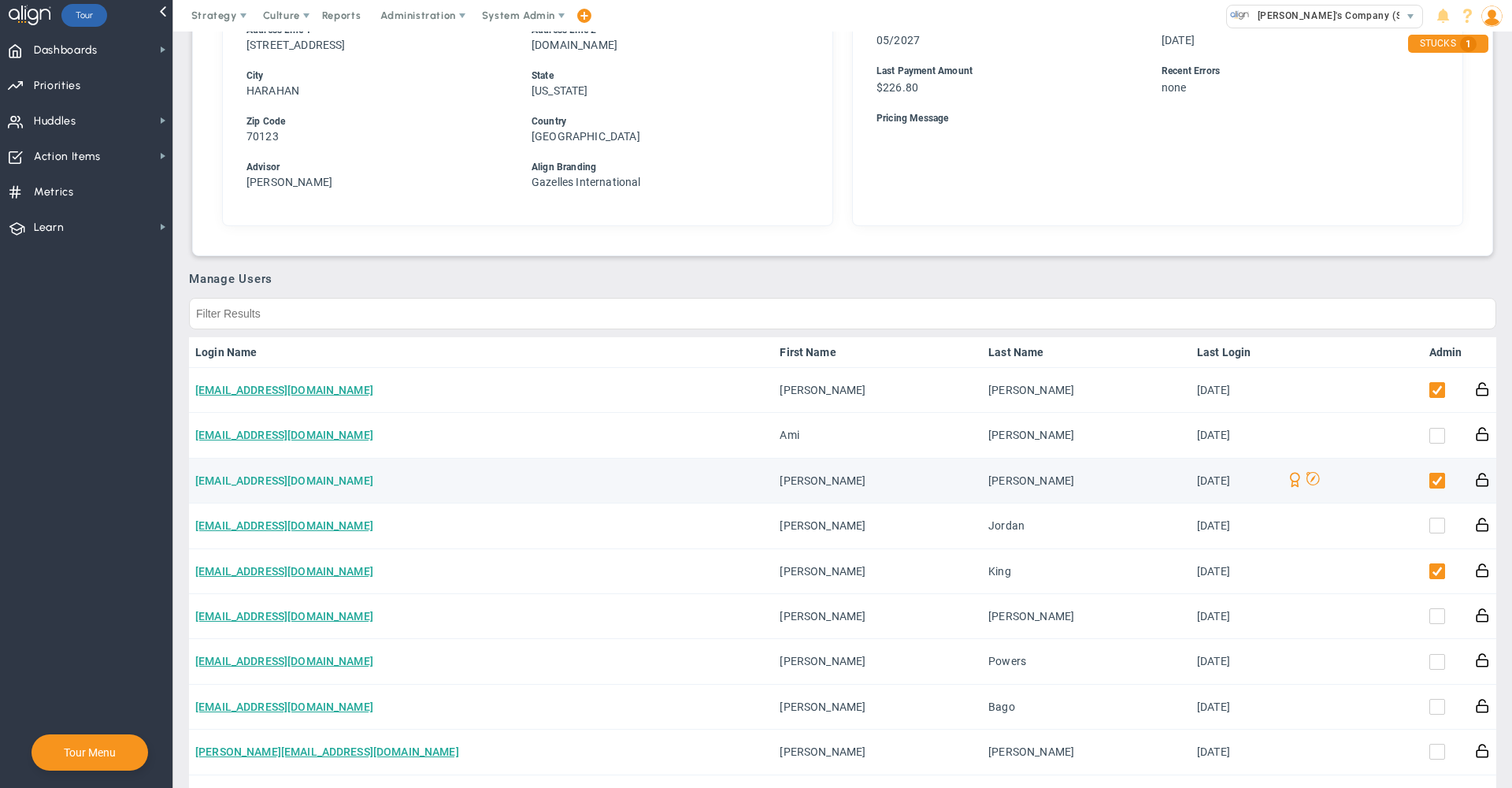
click at [269, 483] on link "bethw@magnoliatherapyla.com" at bounding box center [284, 480] width 178 height 12
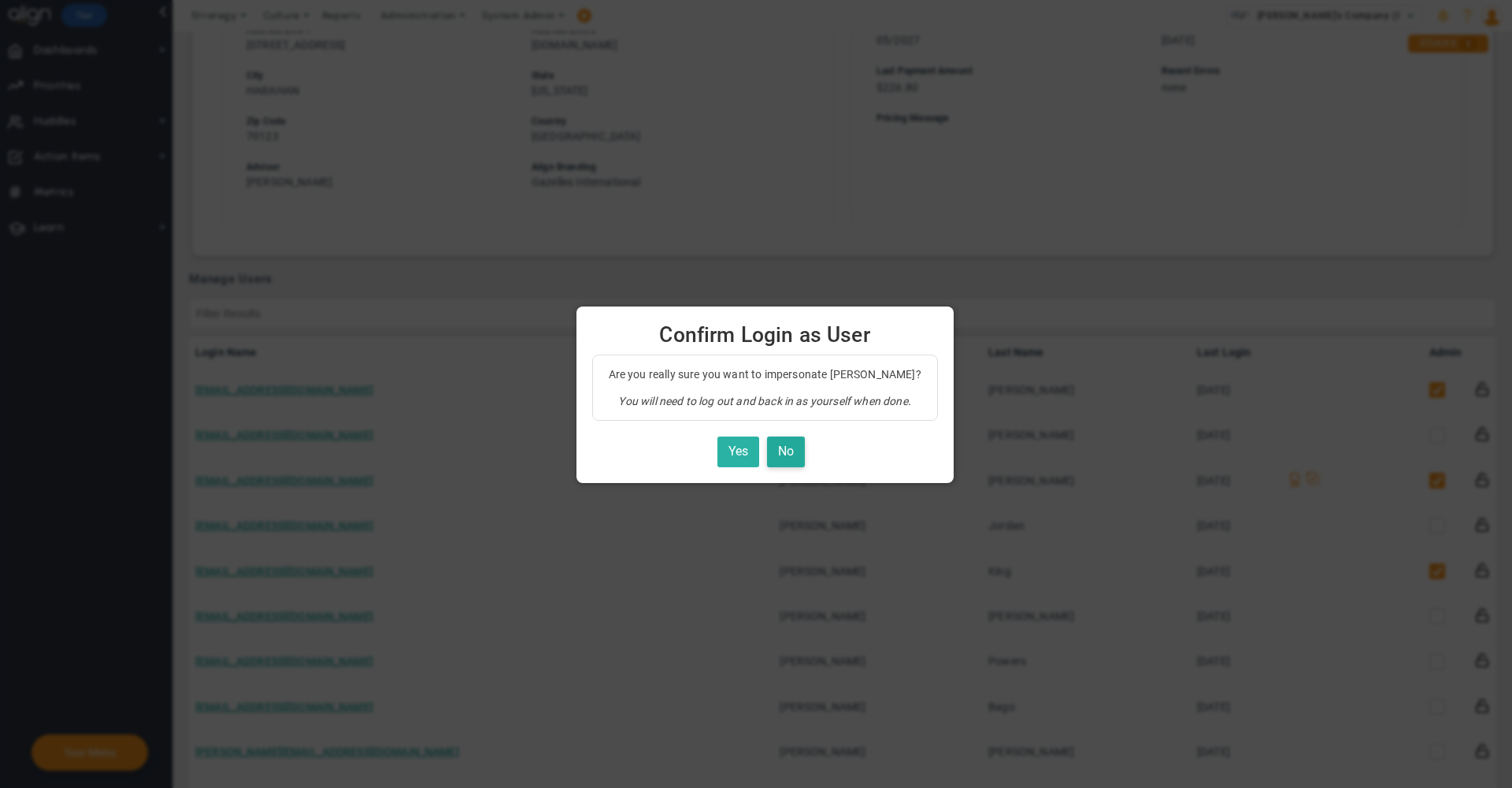
click at [728, 447] on button "Yes" at bounding box center [738, 452] width 42 height 30
